Goal: Task Accomplishment & Management: Complete application form

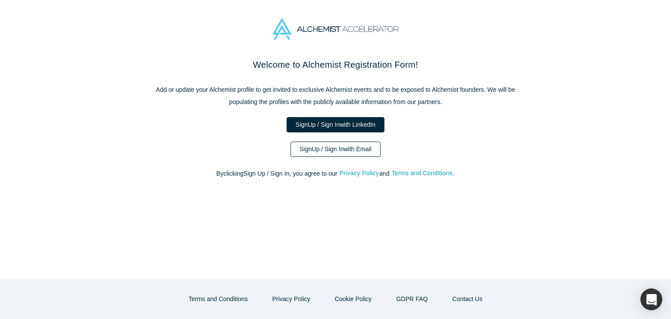
click at [340, 148] on link "Sign Up / Sign In with Email" at bounding box center [336, 149] width 90 height 15
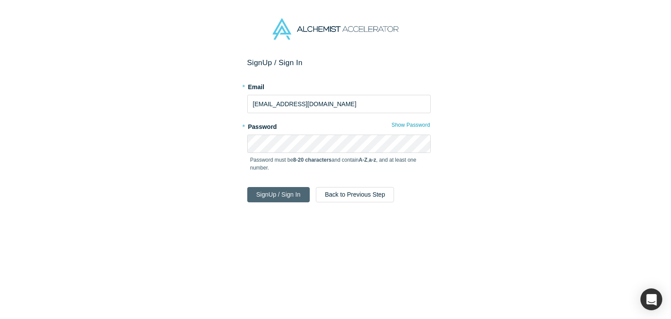
click at [294, 196] on button "Sign Up / Sign In" at bounding box center [278, 194] width 63 height 15
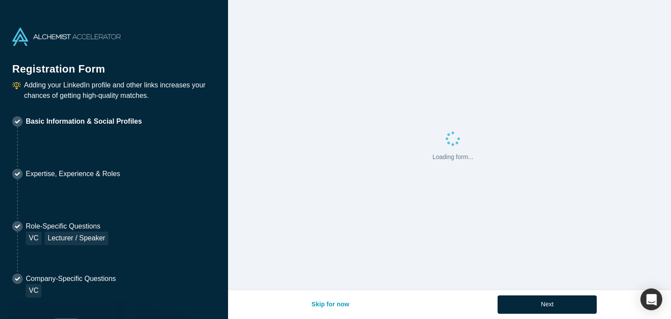
select select "US"
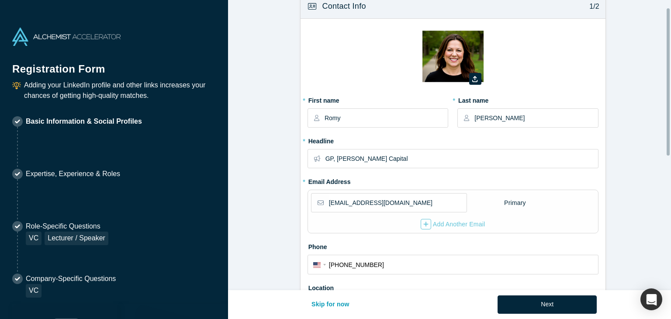
scroll to position [14, 0]
click at [418, 157] on input "GP, [PERSON_NAME] Capital" at bounding box center [462, 159] width 272 height 18
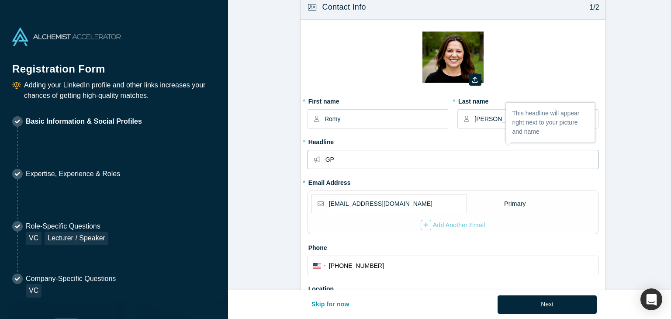
type input "G"
click at [405, 158] on input "GP, Founder, CEO. Creating" at bounding box center [462, 159] width 272 height 18
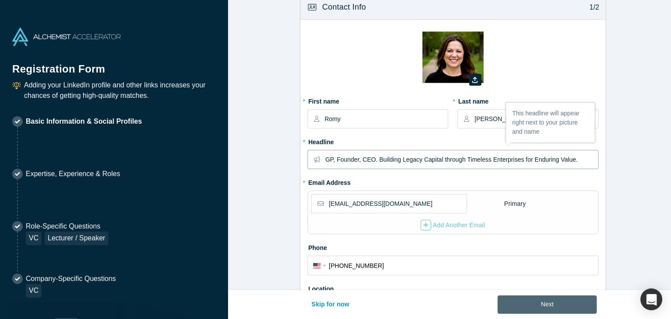
type input "GP, Founder, CEO. Building Legacy Capital through Timeless Enterprises for Endu…"
click at [563, 299] on button "Next" at bounding box center [547, 304] width 99 height 18
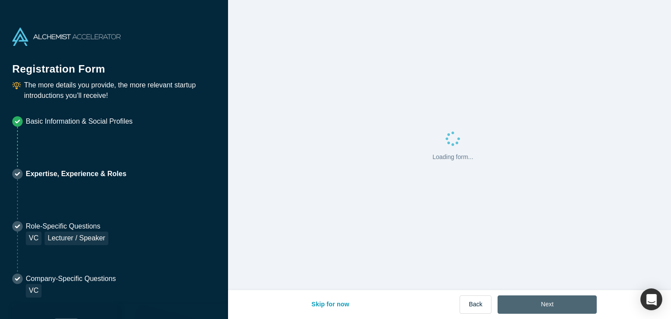
scroll to position [0, 0]
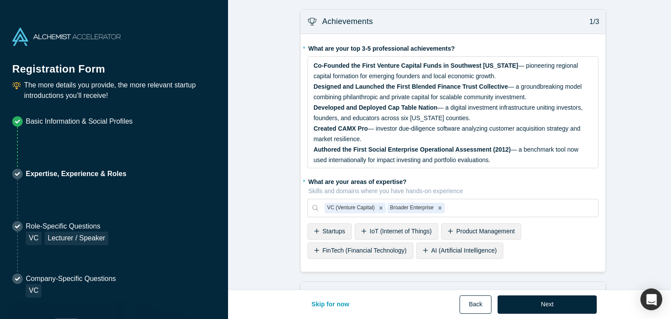
click at [467, 311] on button "Back" at bounding box center [476, 304] width 32 height 18
select select "US"
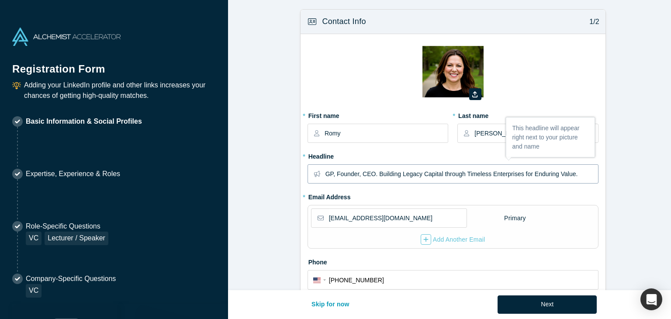
drag, startPoint x: 578, startPoint y: 173, endPoint x: 321, endPoint y: 177, distance: 256.6
click at [321, 177] on div "GP, Founder, CEO. Building Legacy Capital through Timeless Enterprises for Endu…" at bounding box center [453, 173] width 291 height 19
drag, startPoint x: 570, startPoint y: 300, endPoint x: 379, endPoint y: 247, distance: 198.3
click at [570, 300] on button "Next" at bounding box center [547, 304] width 99 height 18
